Goal: Task Accomplishment & Management: Use online tool/utility

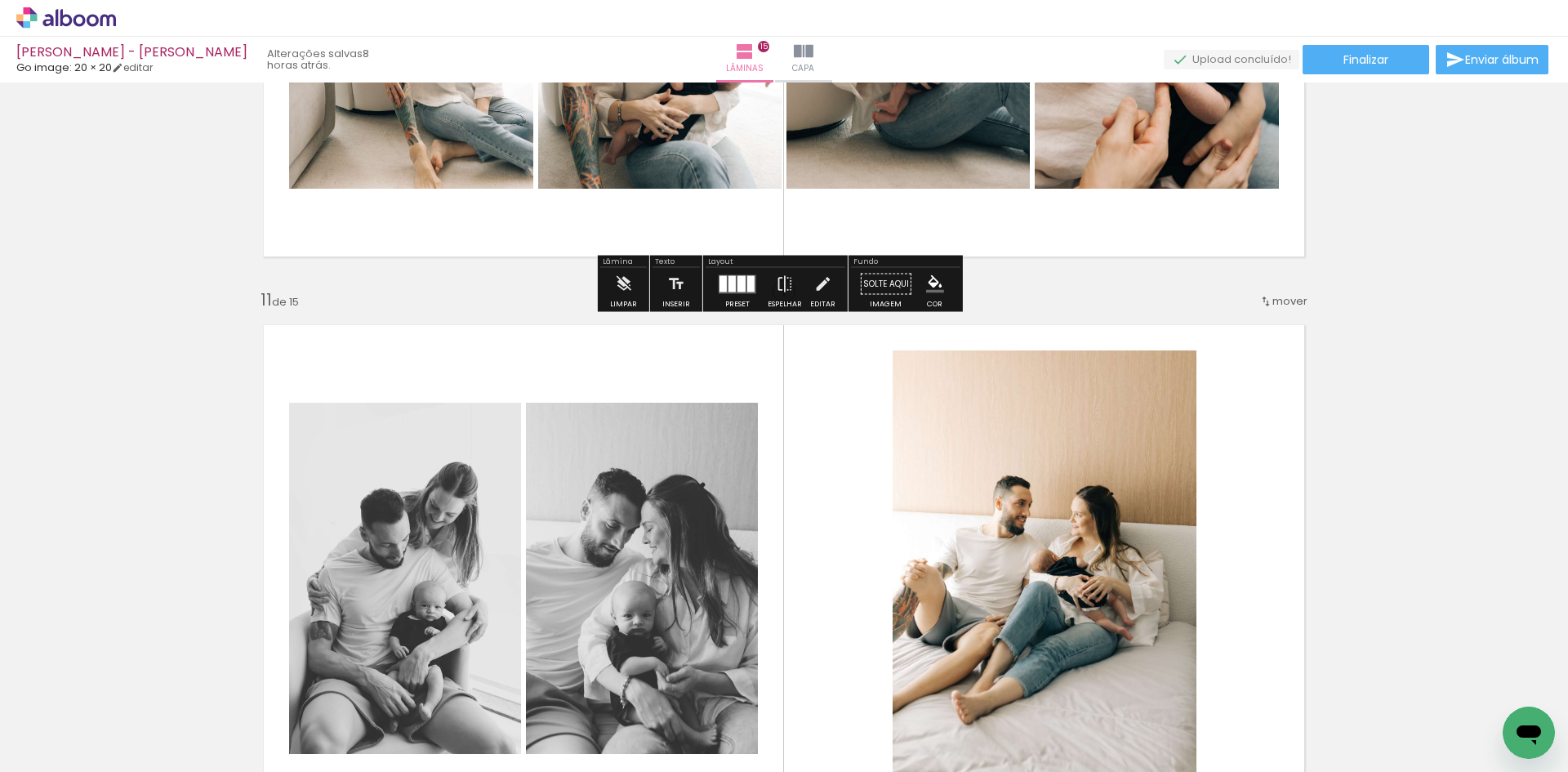
scroll to position [5572, 0]
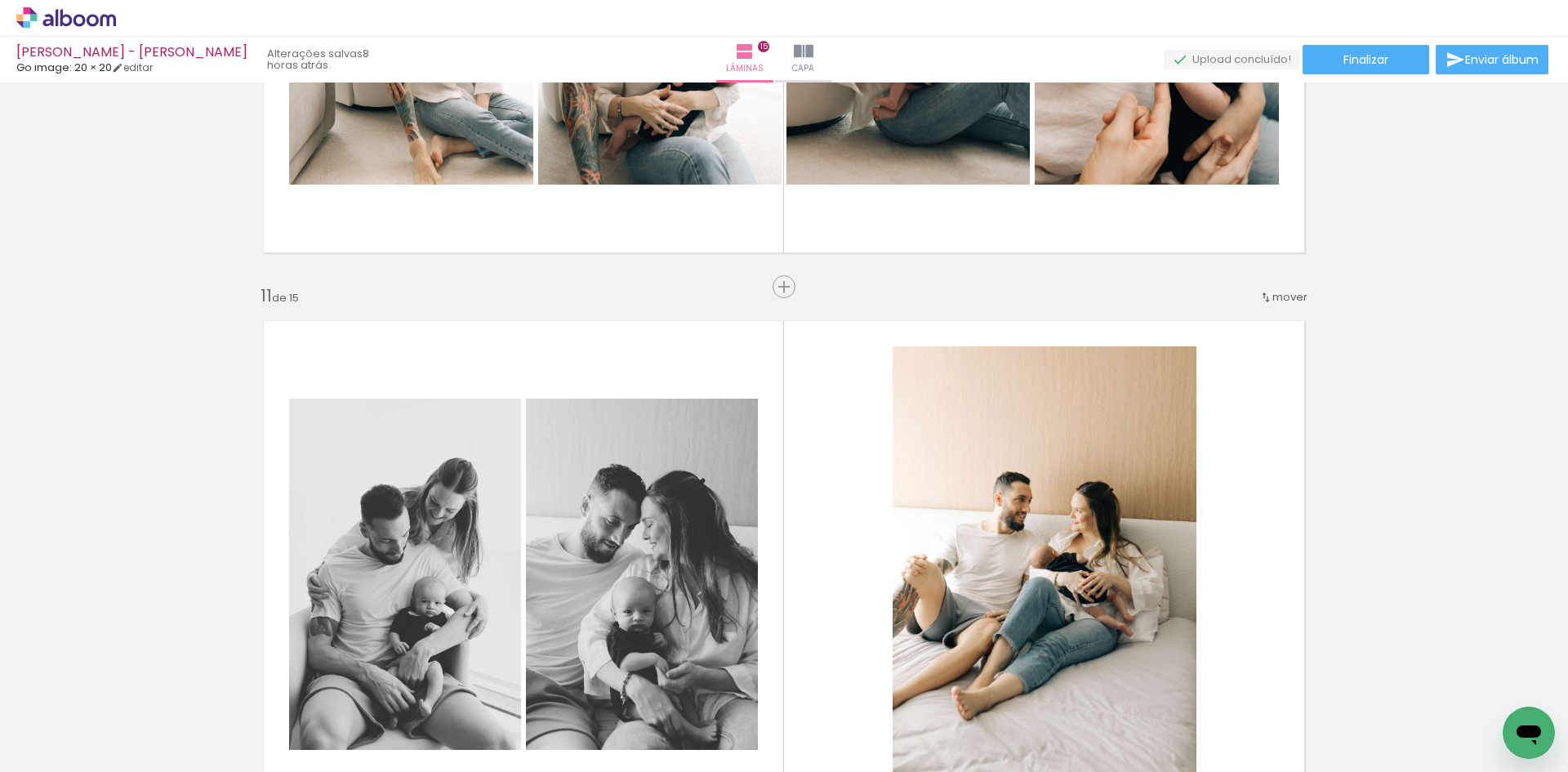
click at [1272, 290] on span "mover" at bounding box center [1289, 297] width 36 height 15
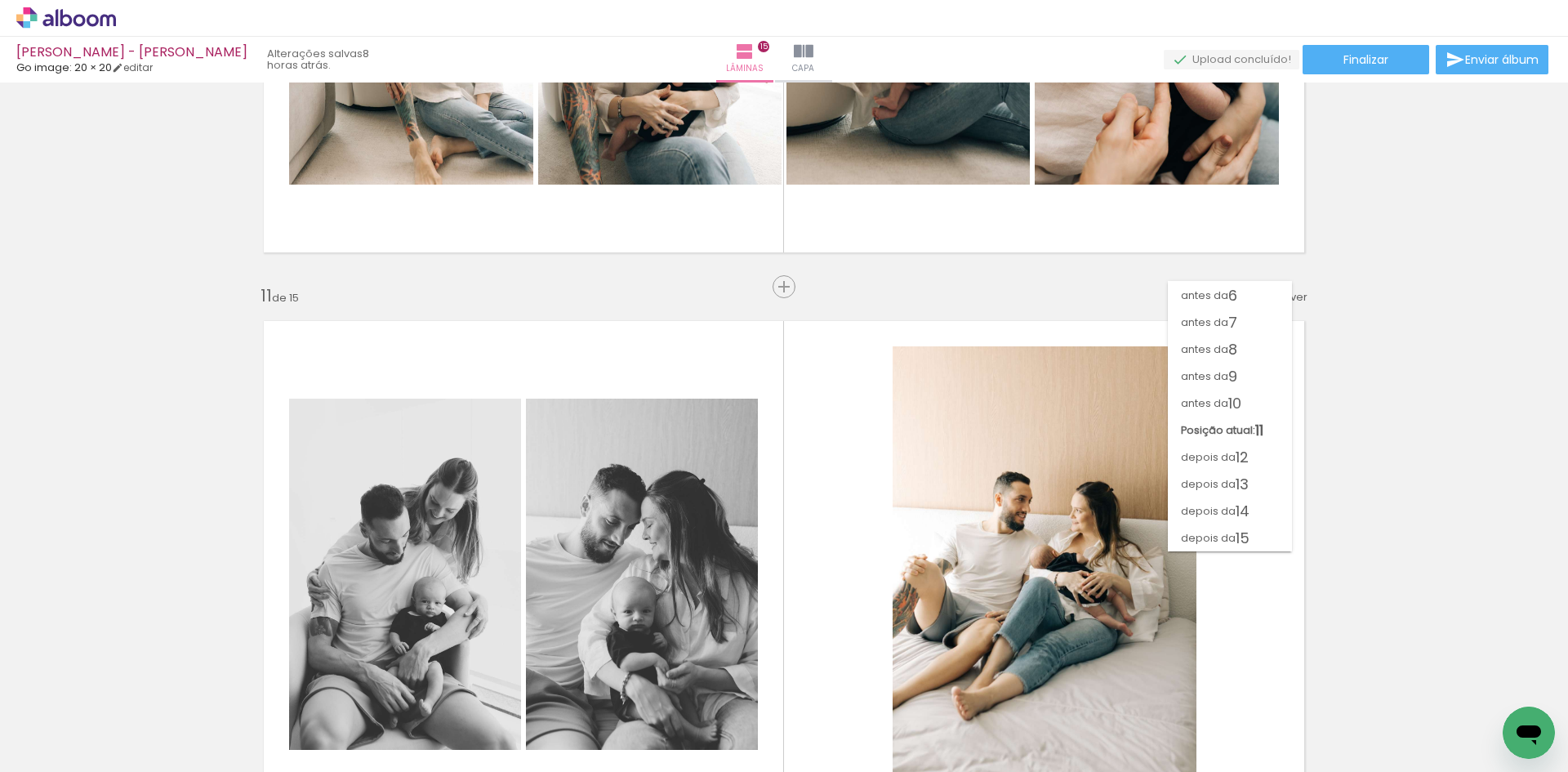
scroll to position [134, 0]
click at [1242, 464] on span "12" at bounding box center [1242, 457] width 13 height 27
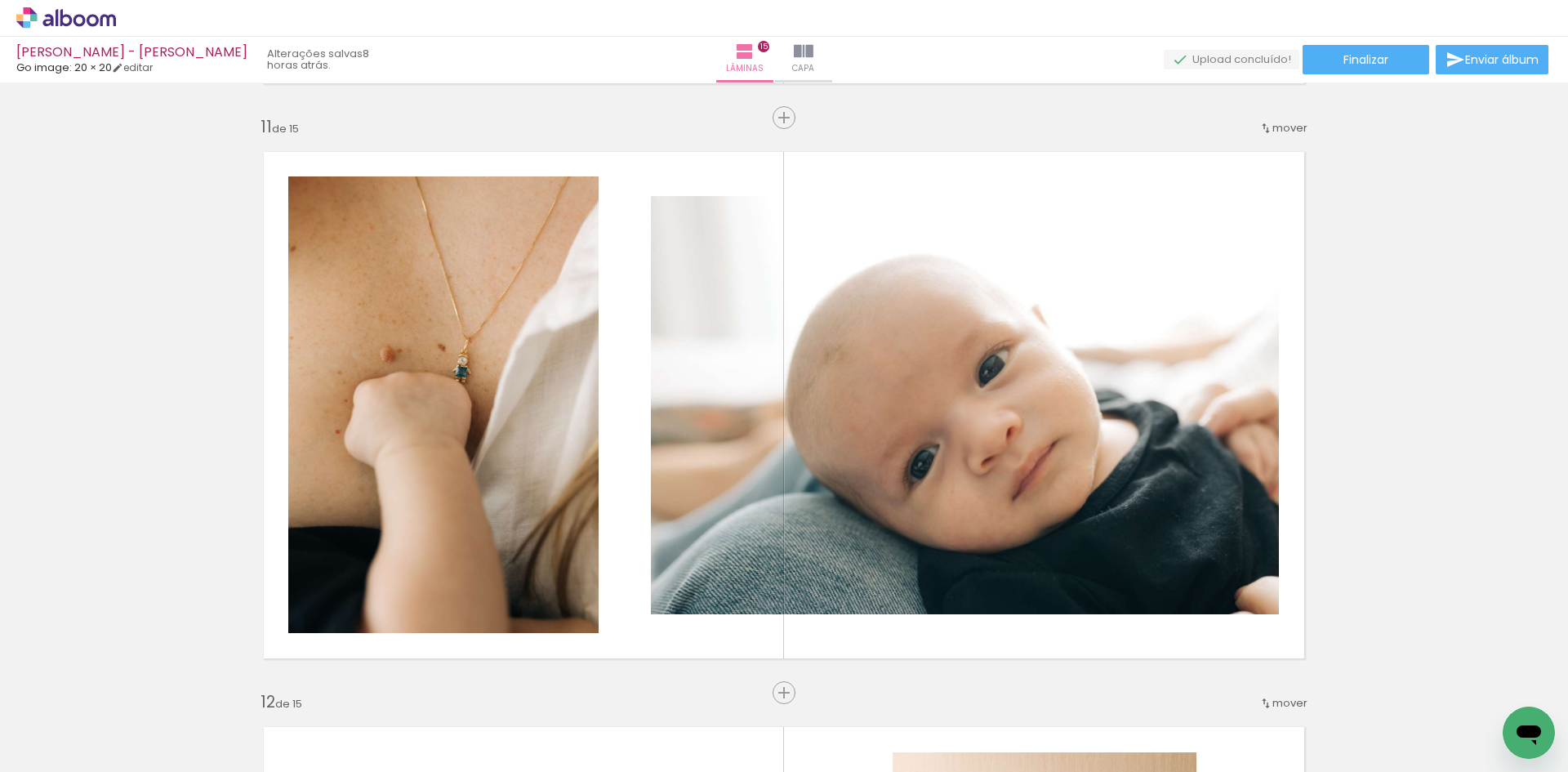
scroll to position [5692, 0]
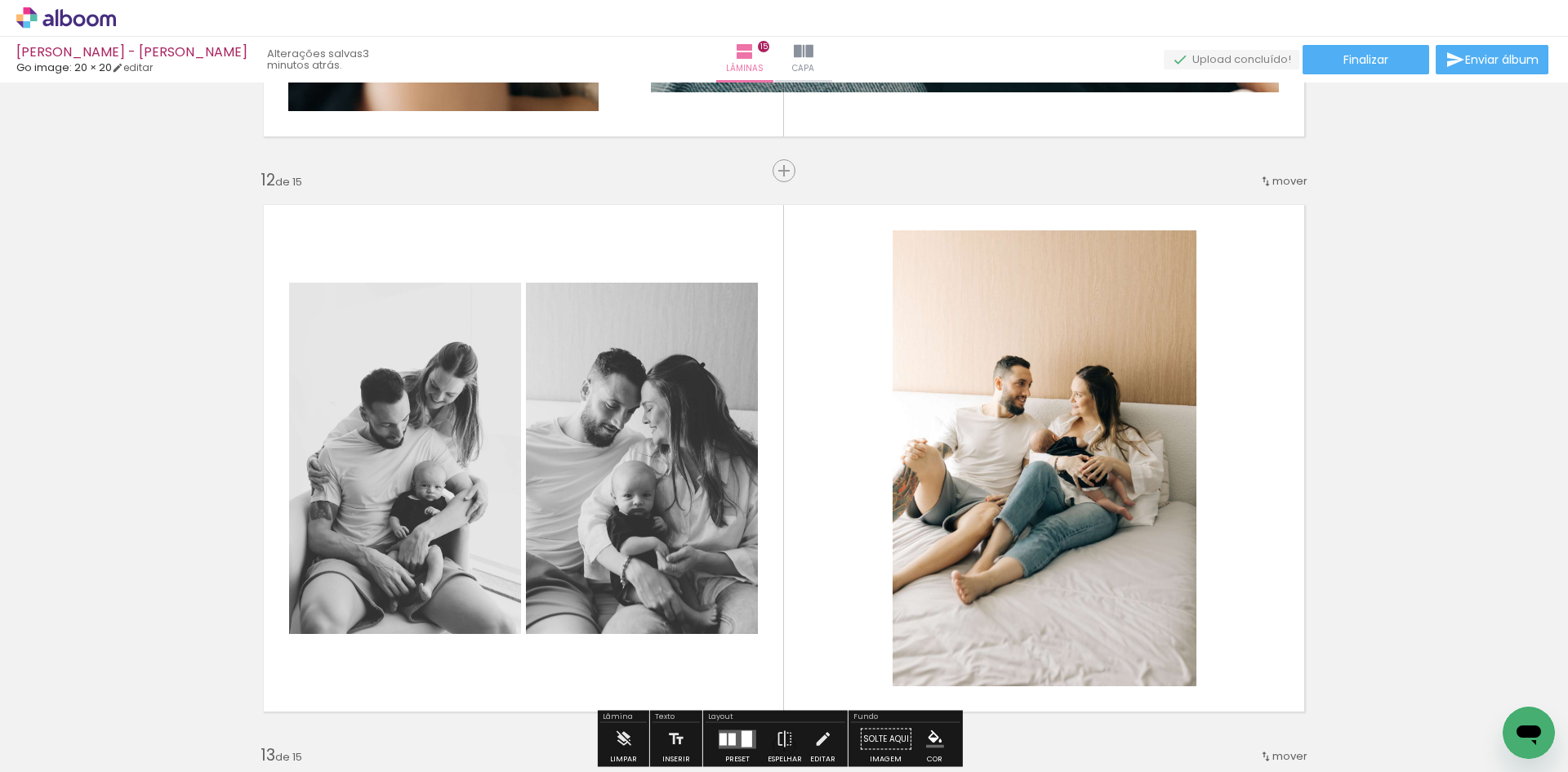
scroll to position [6427, 0]
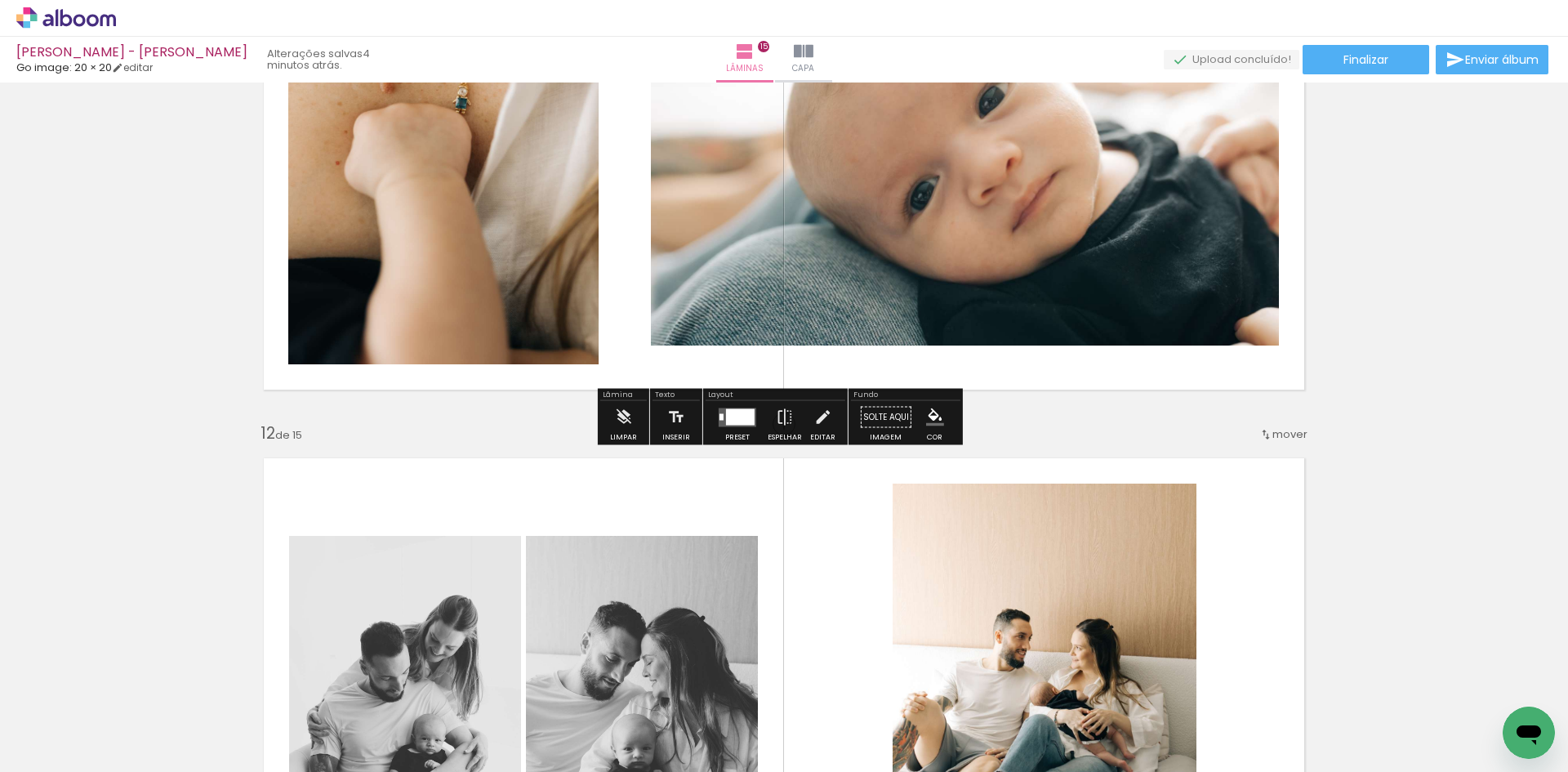
scroll to position [6019, 0]
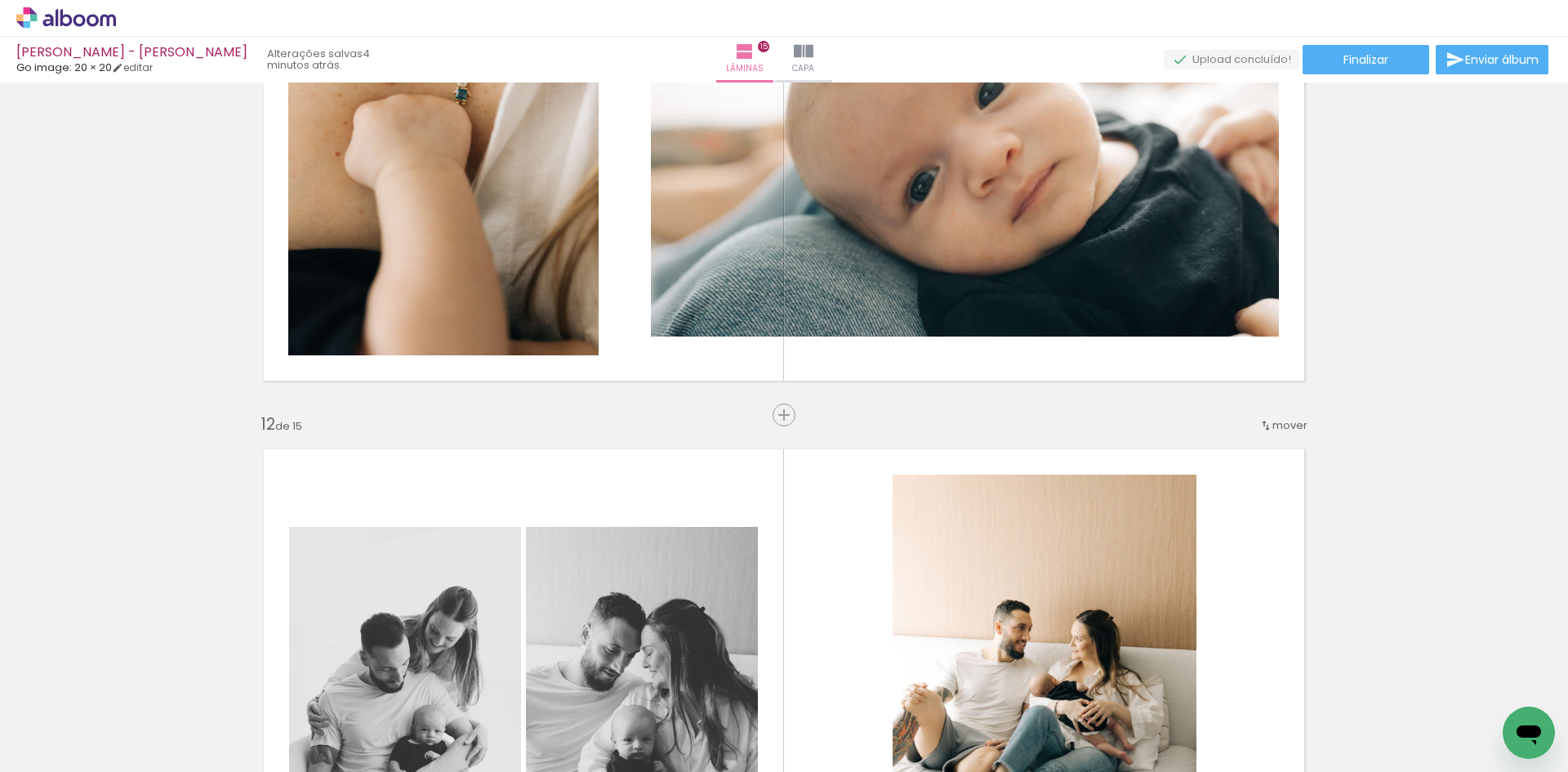
click at [1286, 421] on span "mover" at bounding box center [1289, 425] width 36 height 15
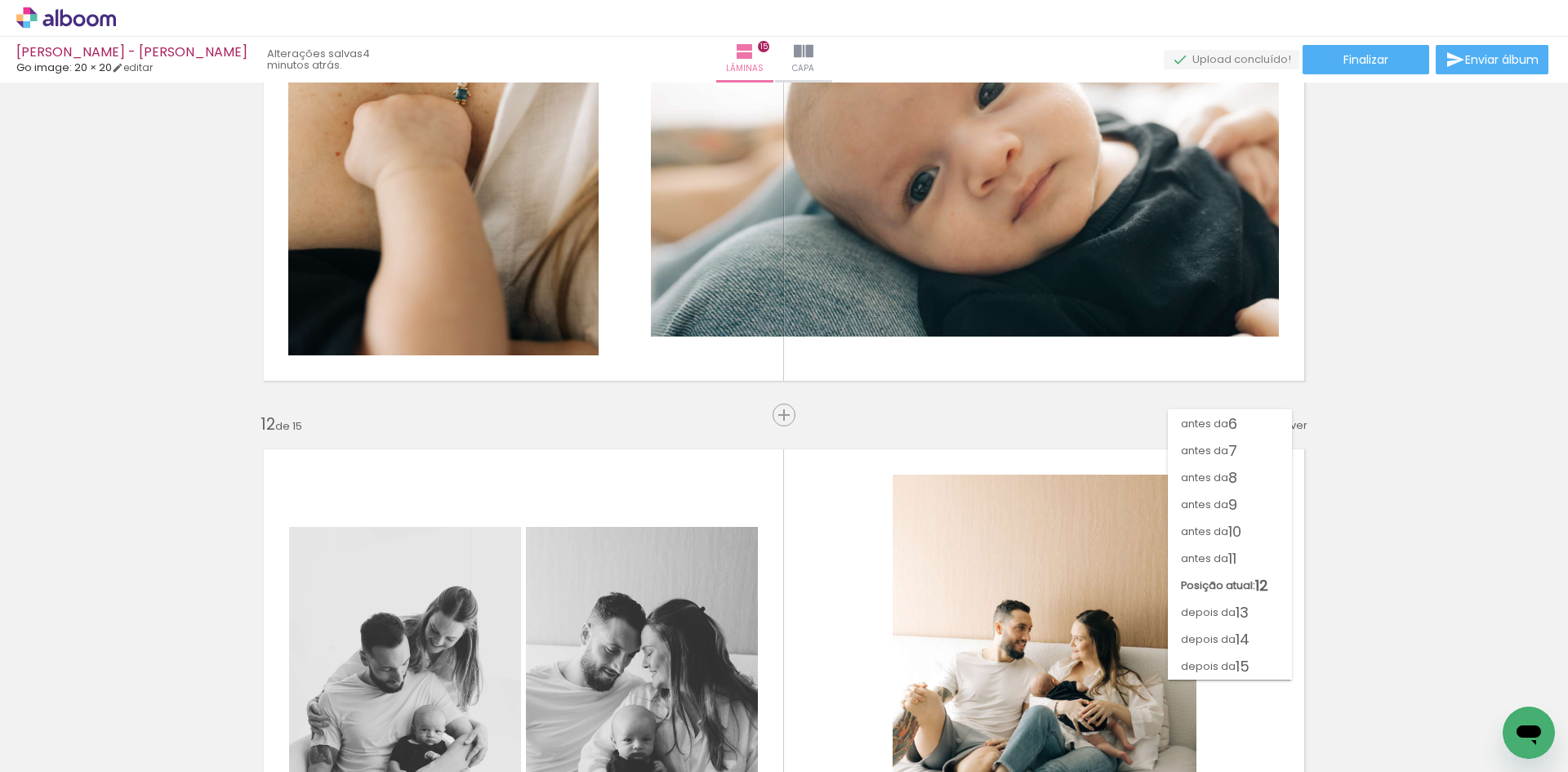
scroll to position [134, 0]
click at [1208, 571] on span "antes da" at bounding box center [1204, 559] width 47 height 27
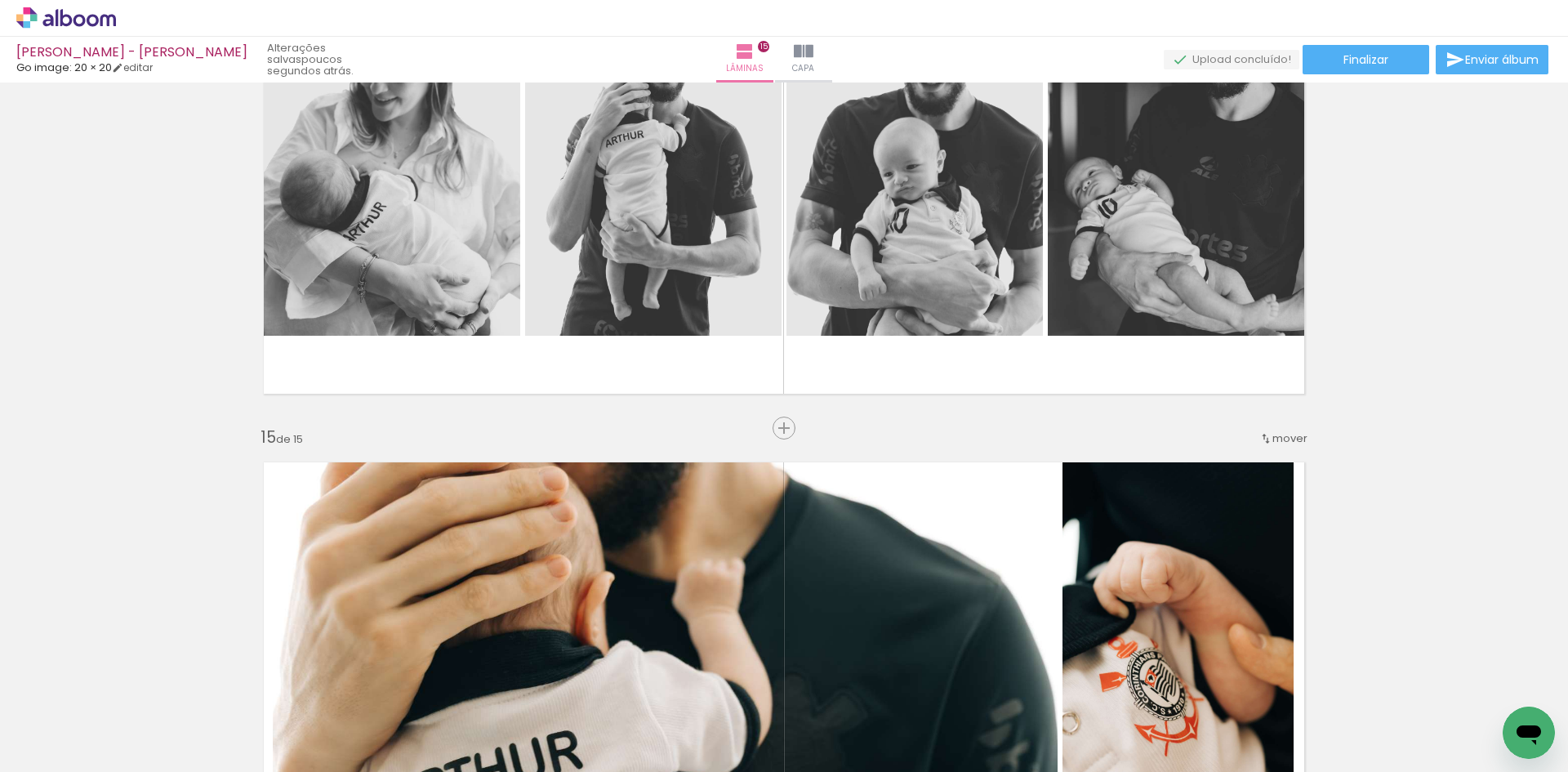
scroll to position [7894, 0]
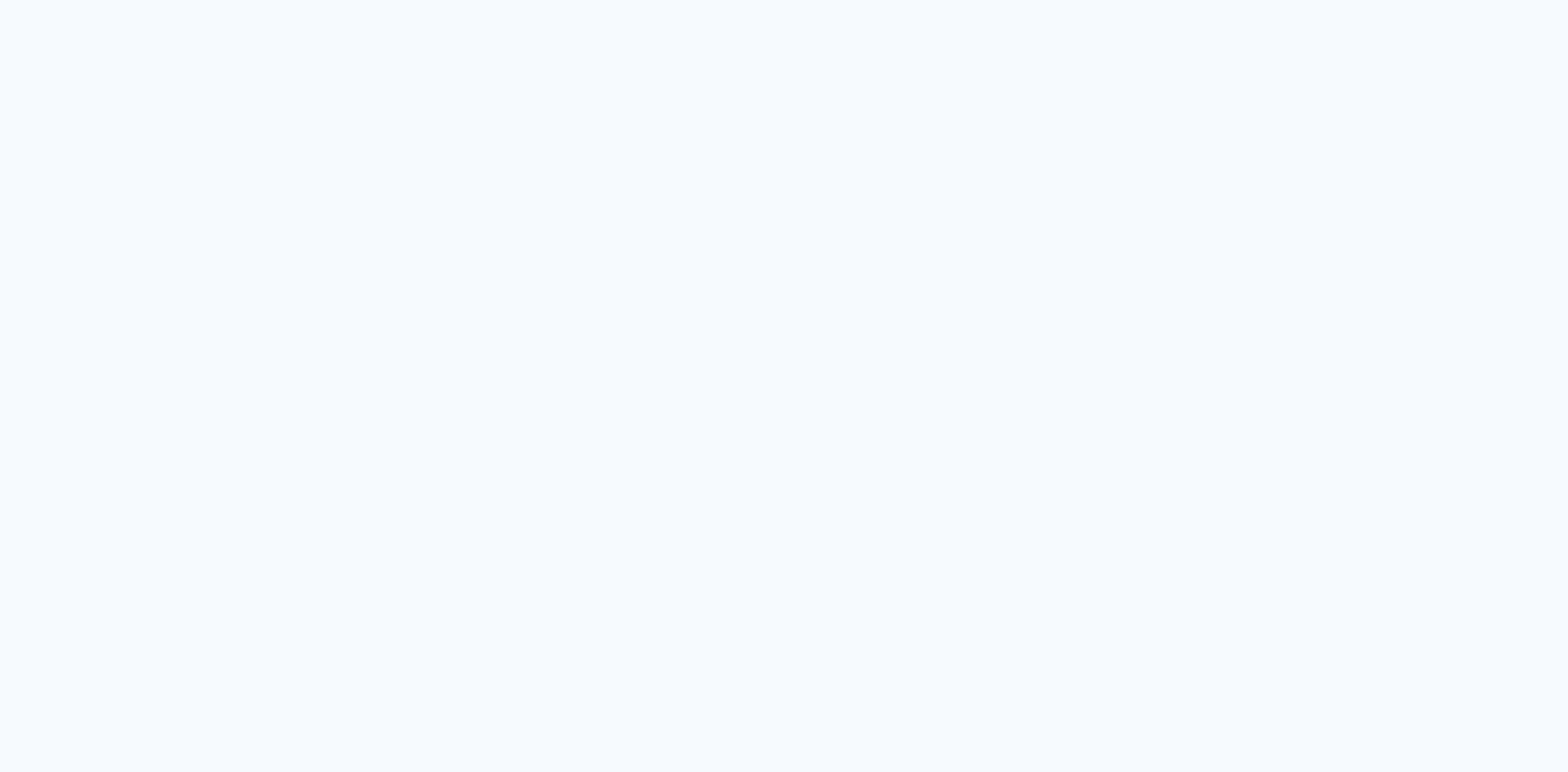
type input "Todas as fotos"
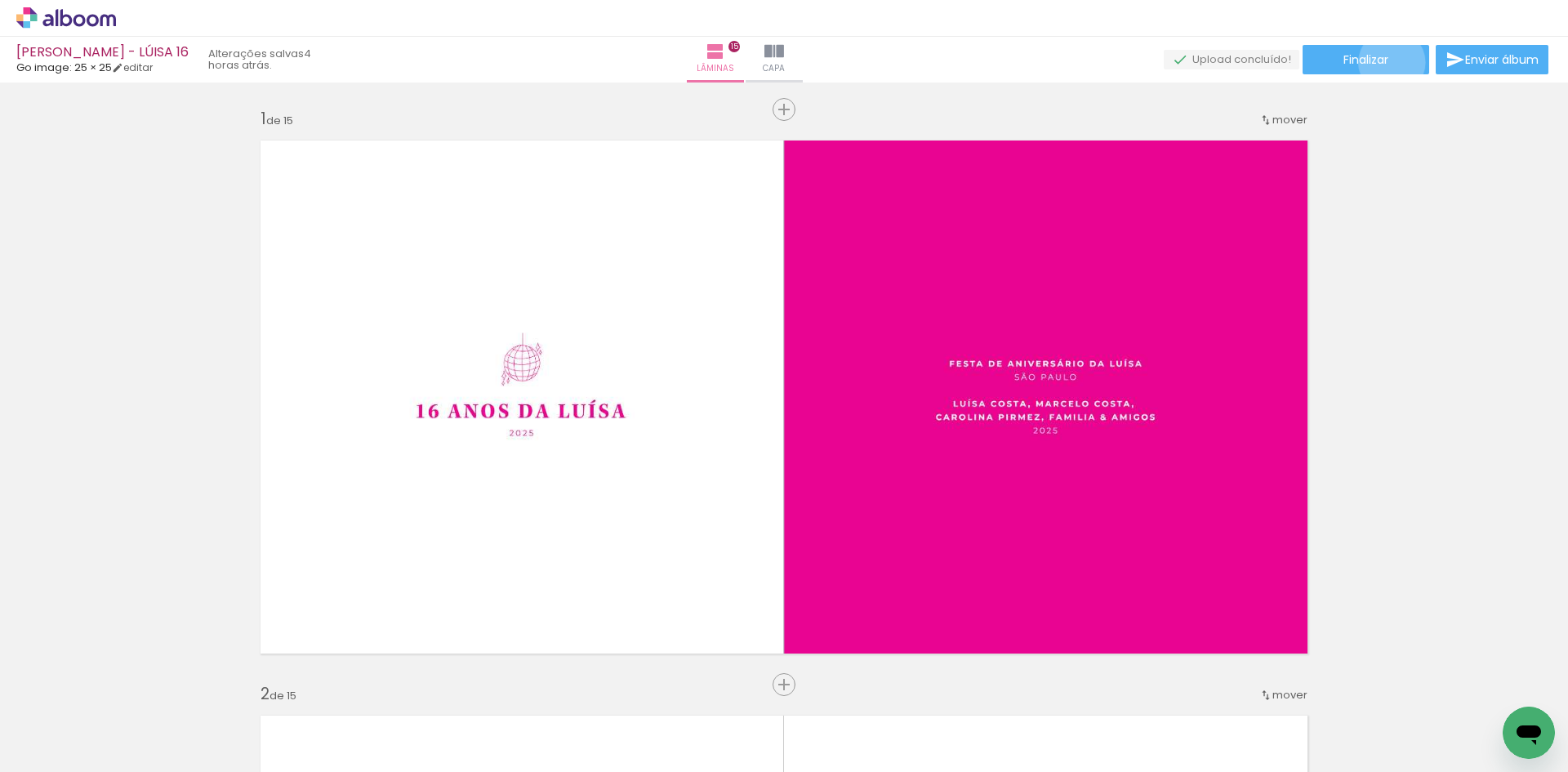
click at [1386, 62] on paper-button "Finalizar" at bounding box center [1366, 60] width 127 height 30
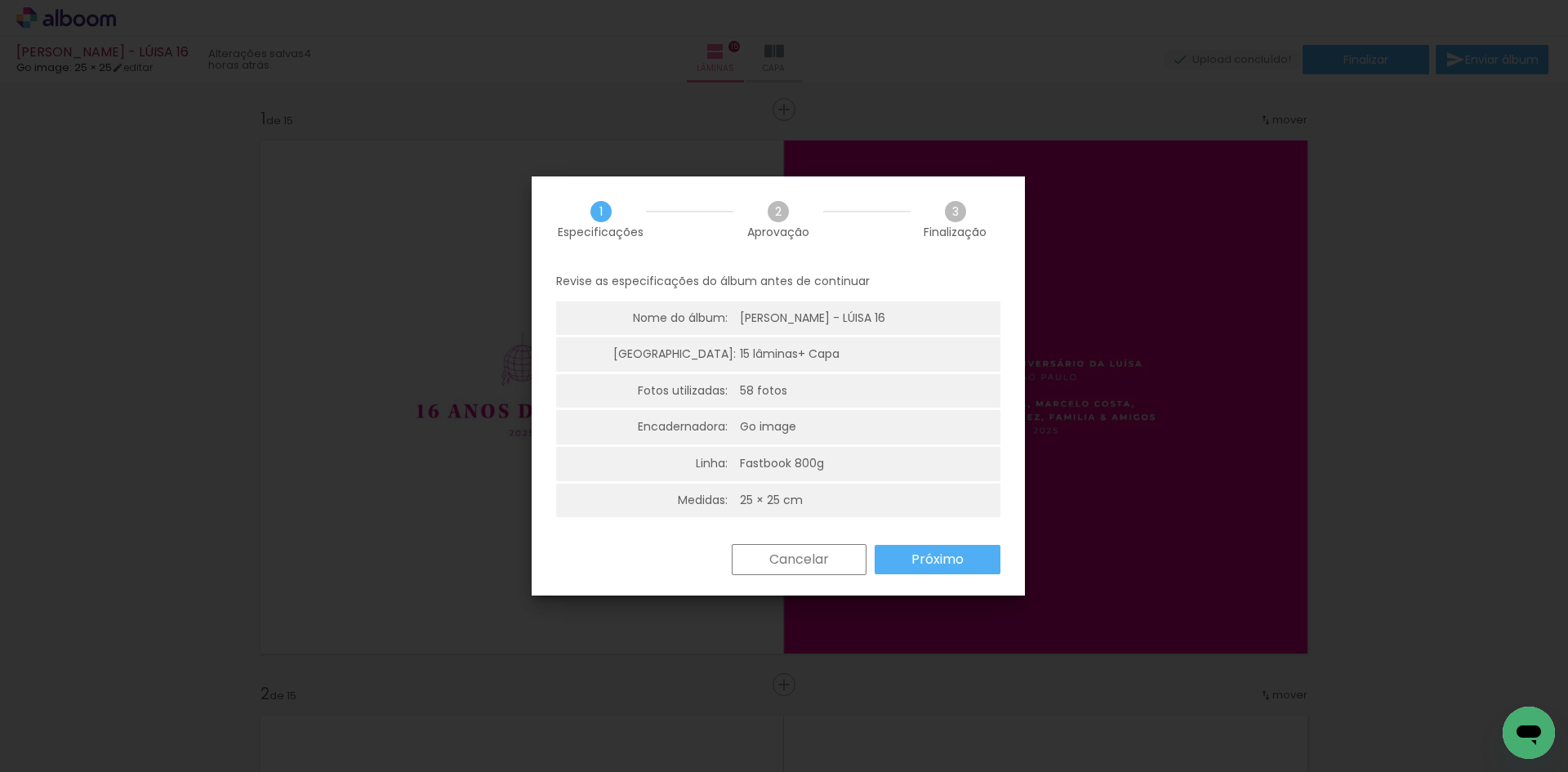
click at [0, 0] on slot "Próximo" at bounding box center [0, 0] width 0 height 0
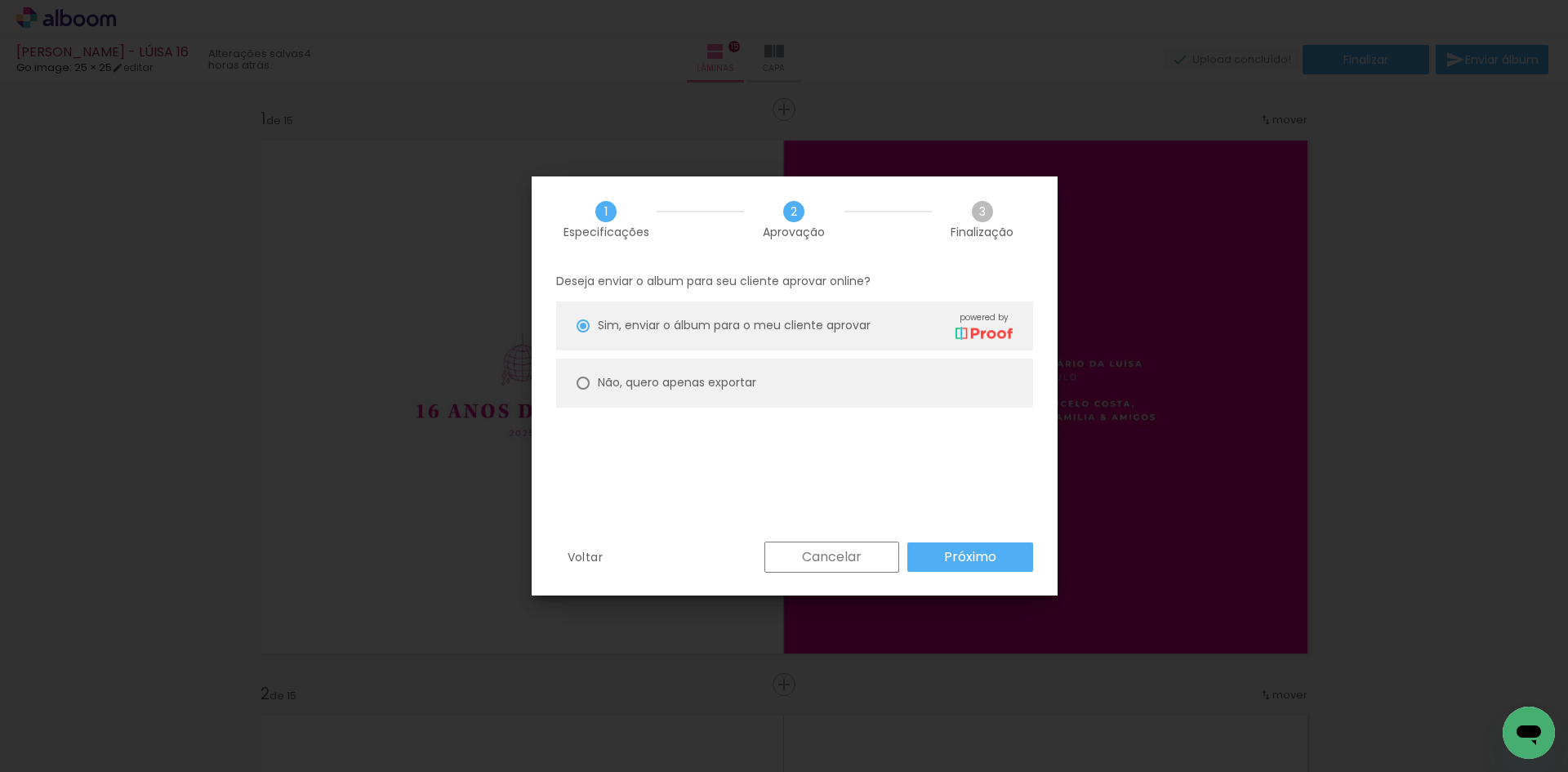
click at [0, 0] on paper-radio-button "Não, quero apenas exportar" at bounding box center [0, 0] width 0 height 0
type paper-radio-button "on"
click at [0, 0] on paper-button "Próximo" at bounding box center [0, 0] width 0 height 0
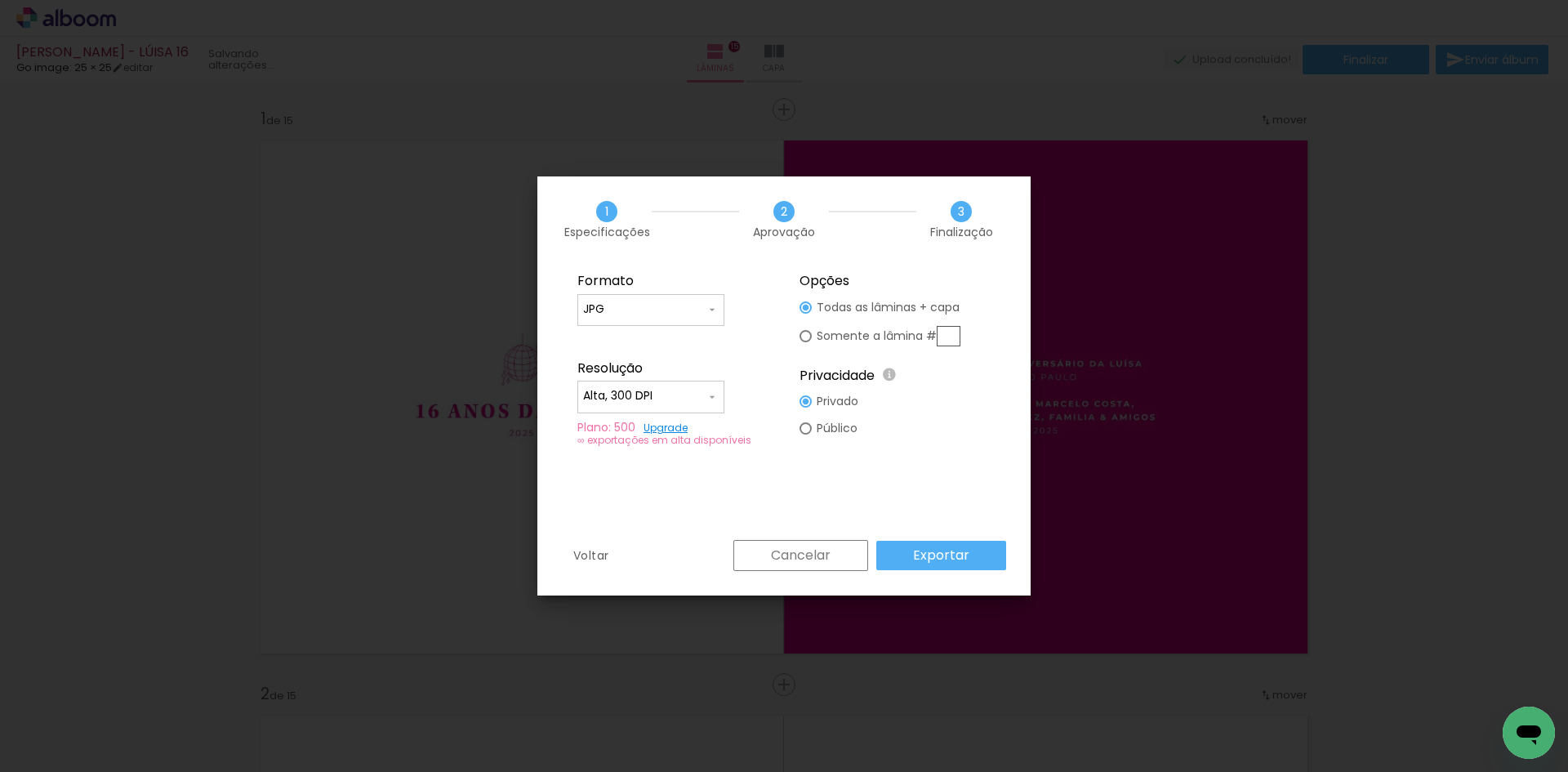
type input "Alta, 300 DPI"
click at [0, 0] on paper-button "Exportar" at bounding box center [0, 0] width 0 height 0
